Goal: Task Accomplishment & Management: Use online tool/utility

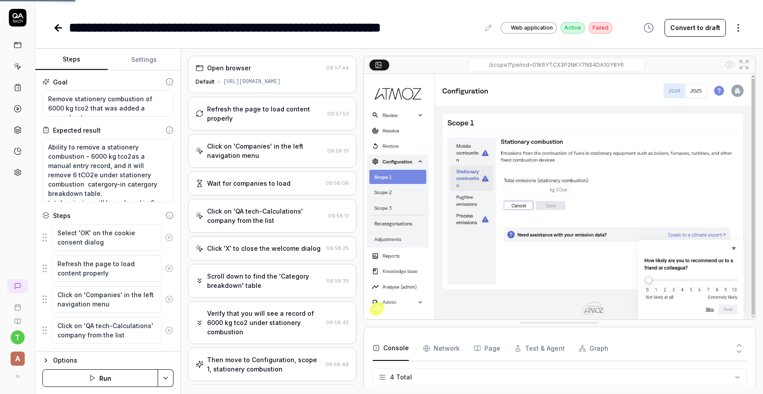
scroll to position [7, 0]
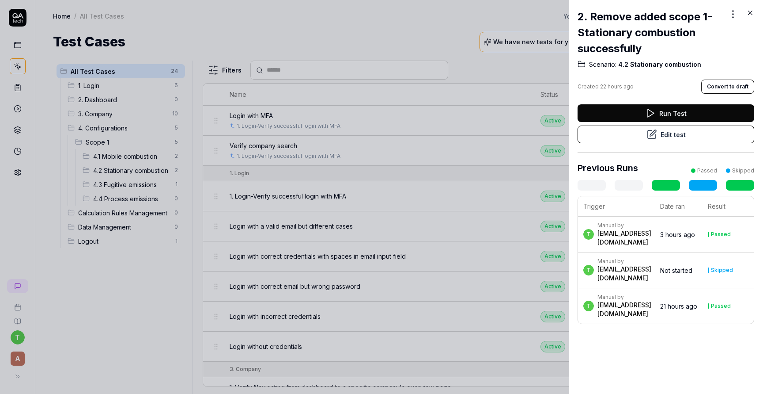
click at [319, 44] on div at bounding box center [381, 197] width 763 height 394
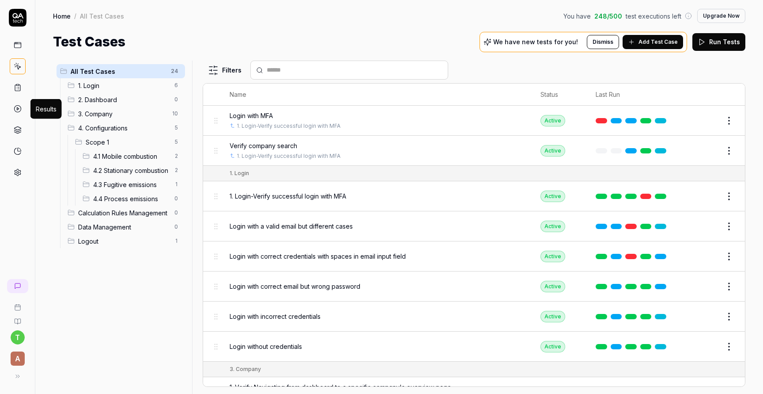
click at [18, 111] on icon at bounding box center [18, 109] width 8 height 8
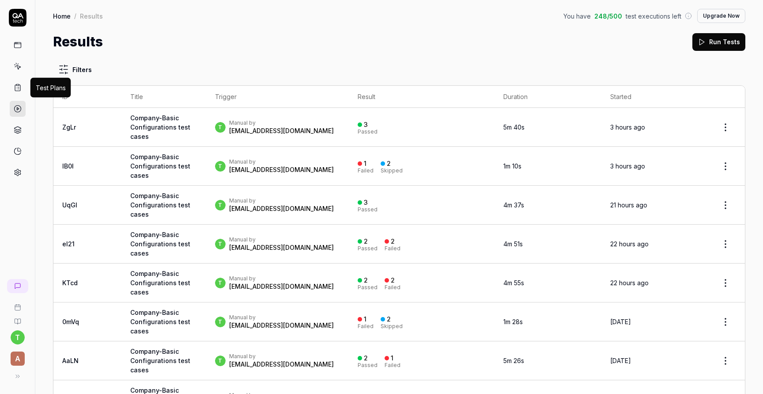
click at [18, 91] on icon at bounding box center [18, 87] width 8 height 8
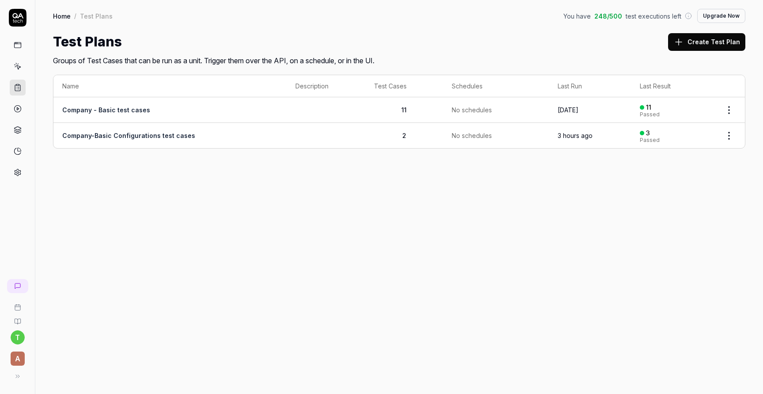
click at [727, 136] on html "t A Home / Test Plans You have 248 / 500 test executions left Upgrade Now Home …" at bounding box center [381, 230] width 763 height 460
click at [682, 229] on div "Edit" at bounding box center [693, 230] width 84 height 19
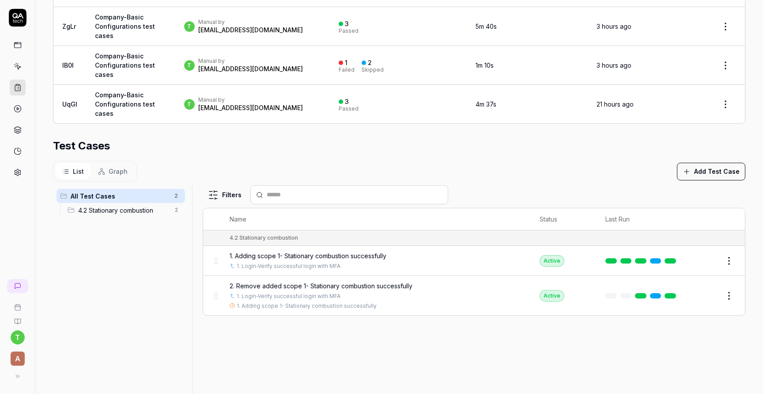
scroll to position [247, 0]
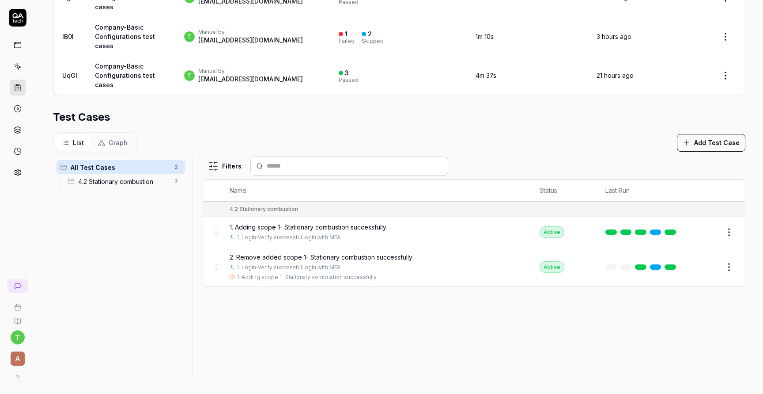
click at [695, 151] on div "List Graph Add Test Case" at bounding box center [399, 142] width 693 height 21
click at [709, 140] on button "Add Test Case" at bounding box center [711, 143] width 68 height 18
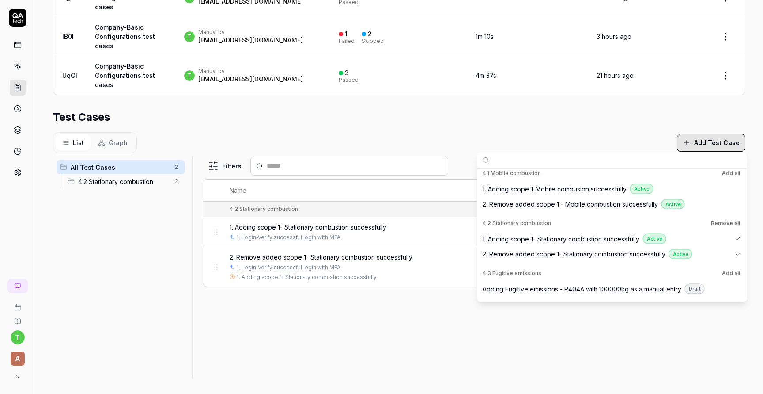
scroll to position [288, 0]
click at [560, 191] on span "1. Adding scope 1-Mobile combusion successfully" at bounding box center [555, 187] width 144 height 9
click at [566, 203] on span "2. Remove added scope 1 - Mobile combustion successfully" at bounding box center [570, 203] width 175 height 9
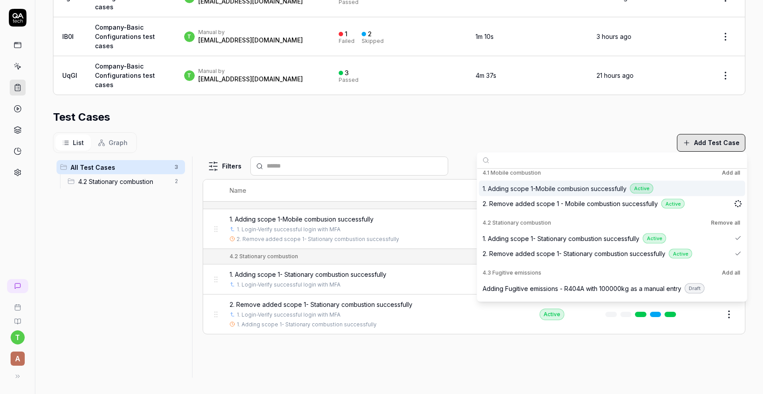
click at [592, 135] on div "List Graph Add Test Case" at bounding box center [399, 142] width 693 height 21
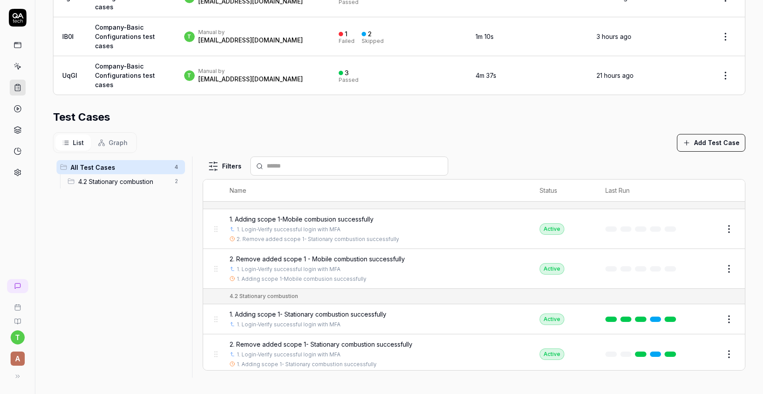
scroll to position [0, 0]
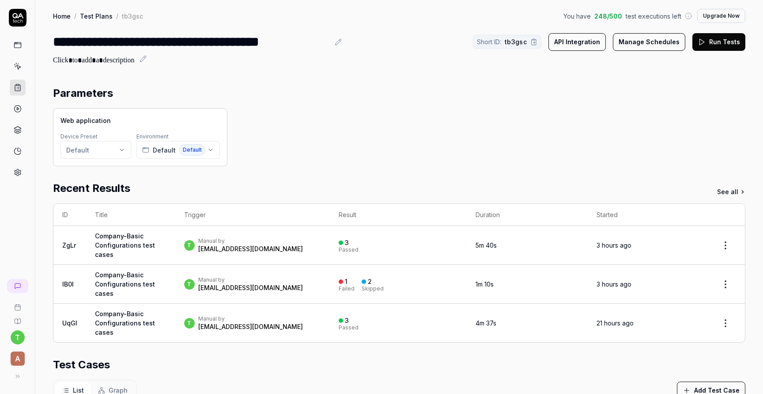
click at [726, 39] on button "Run Tests" at bounding box center [719, 42] width 53 height 18
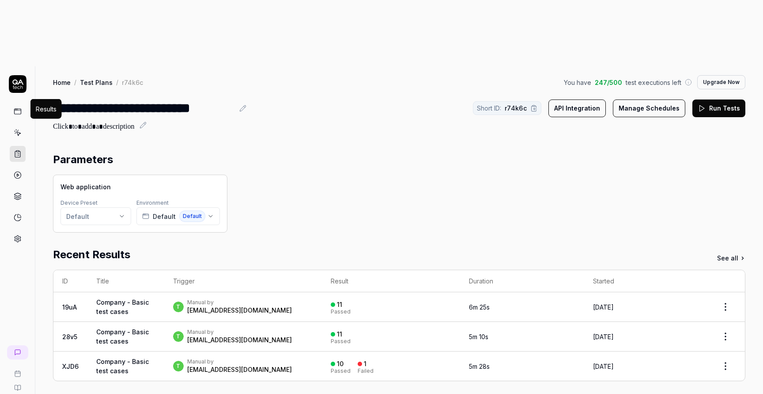
click at [19, 171] on icon at bounding box center [18, 175] width 8 height 8
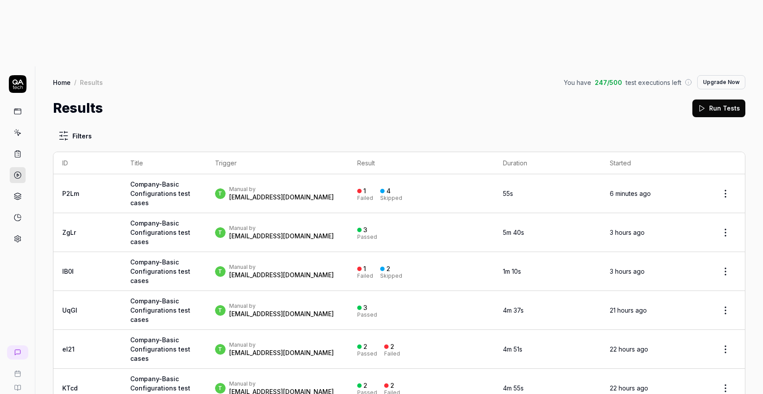
click at [336, 186] on div "t Manual by thimali.wijayathilake@atmoz.io" at bounding box center [277, 194] width 125 height 16
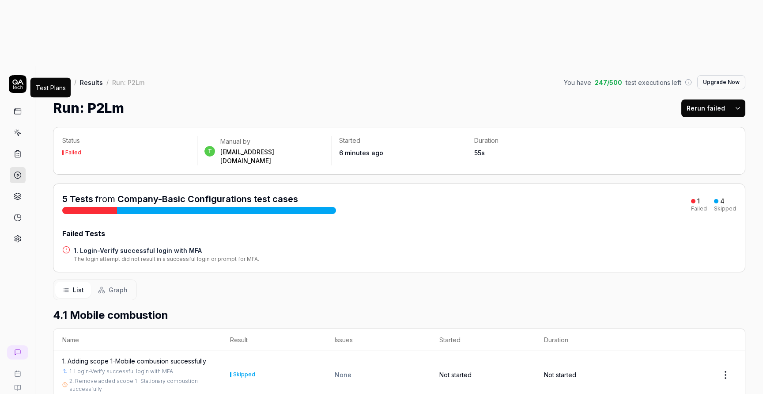
click at [19, 150] on icon at bounding box center [18, 154] width 8 height 8
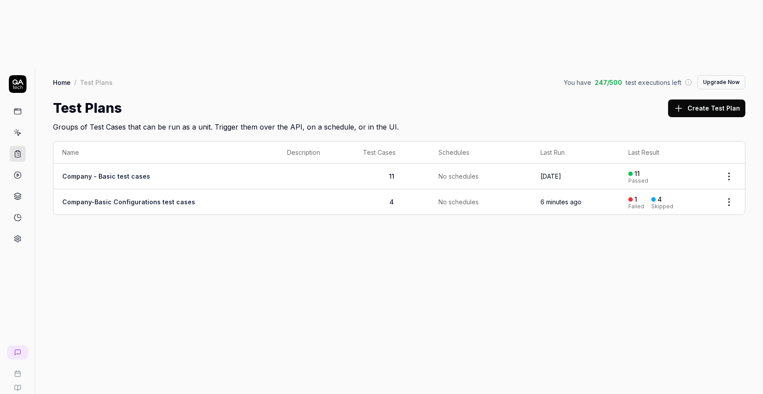
click at [127, 198] on link "Company-Basic Configurations test cases" at bounding box center [128, 202] width 133 height 8
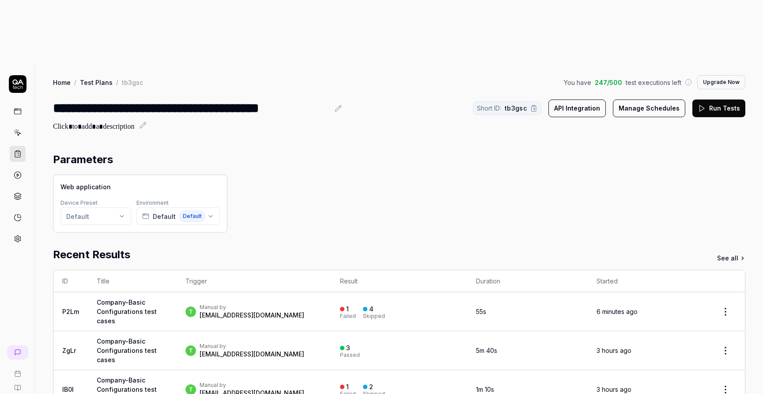
click at [707, 99] on button "Run Tests" at bounding box center [719, 108] width 53 height 18
click at [419, 152] on div "Parameters" at bounding box center [399, 160] width 693 height 16
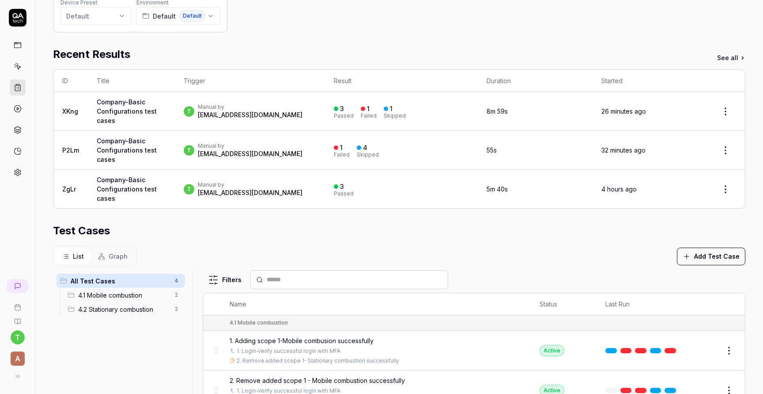
scroll to position [123, 0]
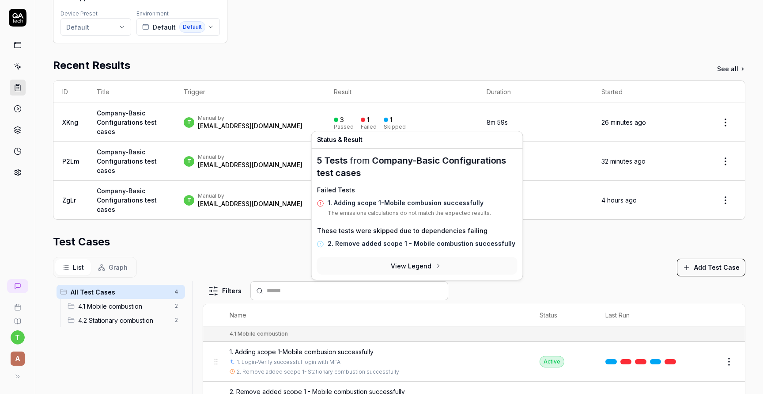
click at [399, 199] on link "1. Adding scope 1-Mobile combusion successfully" at bounding box center [406, 203] width 156 height 8
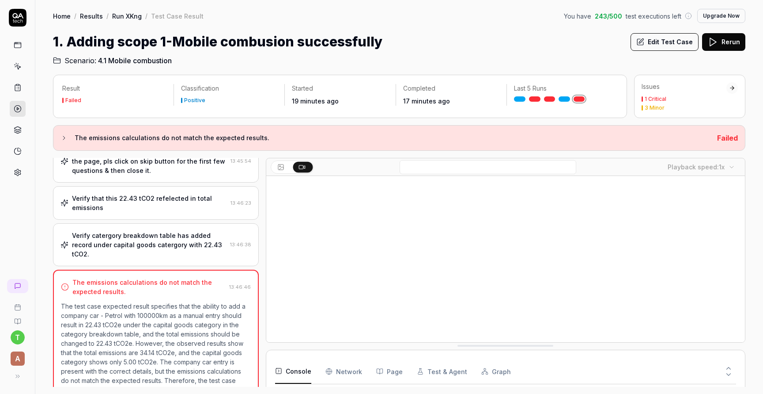
scroll to position [252, 0]
